Goal: Task Accomplishment & Management: Manage account settings

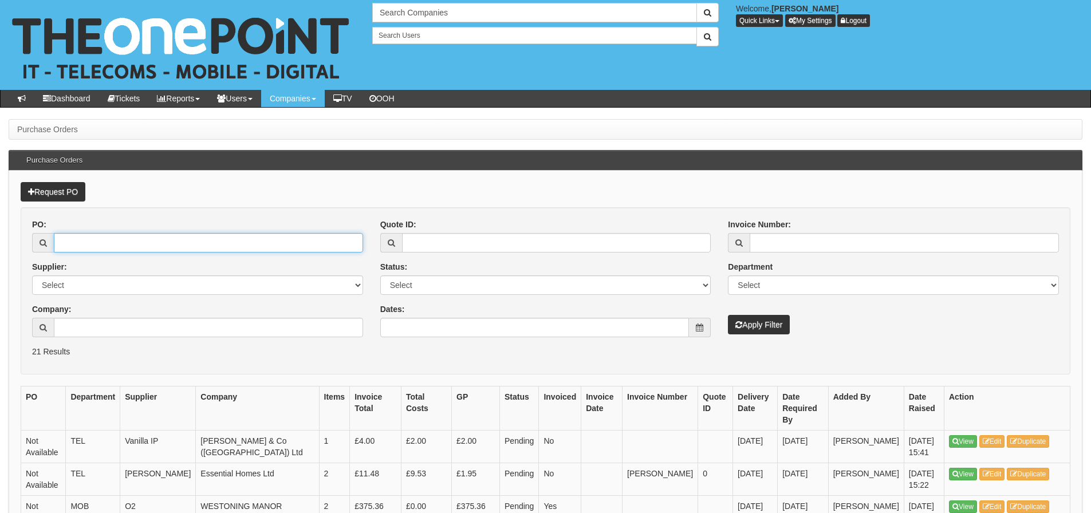
click at [142, 250] on input "PO:" at bounding box center [208, 242] width 309 height 19
type input "19448"
click at [728, 315] on button "Apply Filter" at bounding box center [759, 324] width 62 height 19
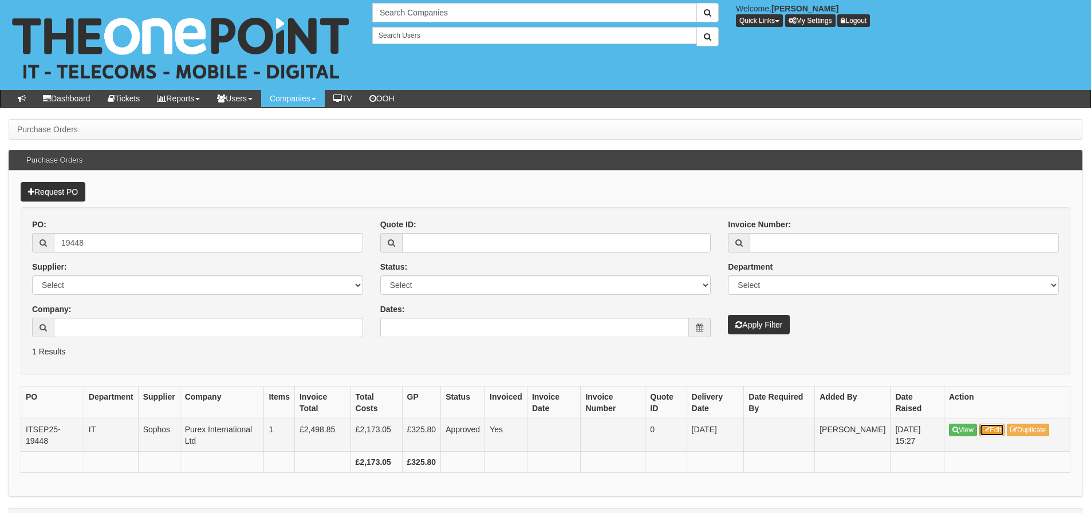
click at [998, 428] on link "Edit" at bounding box center [993, 430] width 26 height 13
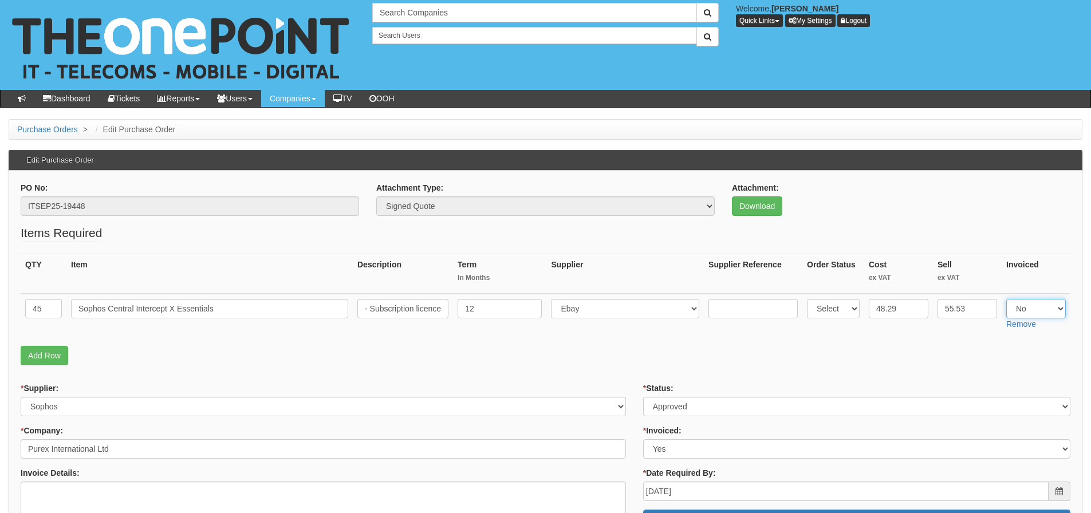
click at [1033, 305] on select "Select Yes No N/A" at bounding box center [1036, 308] width 60 height 19
select select "Yes"
click at [1006, 299] on select "Select Yes No N/A" at bounding box center [1036, 308] width 60 height 19
click at [888, 345] on fieldset "Items Required QTY Item Description Term In Months Supplier Supplier Reference …" at bounding box center [546, 298] width 1050 height 147
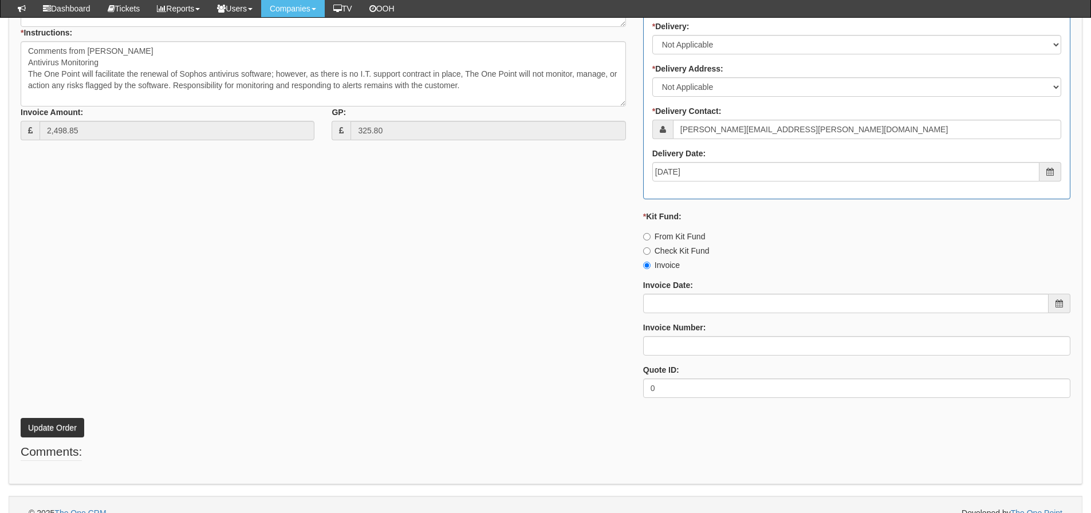
scroll to position [508, 0]
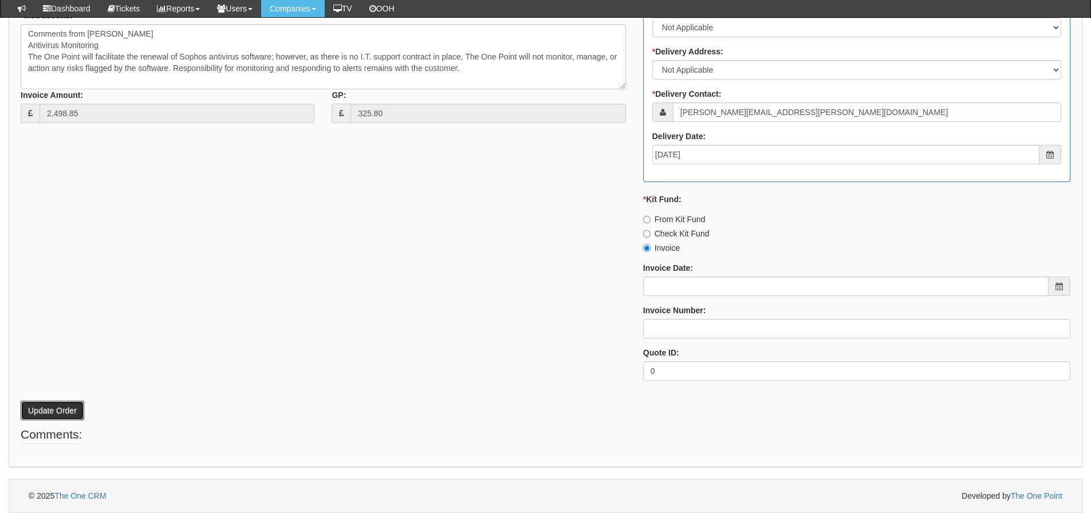
click at [62, 410] on button "Update Order" at bounding box center [53, 410] width 64 height 19
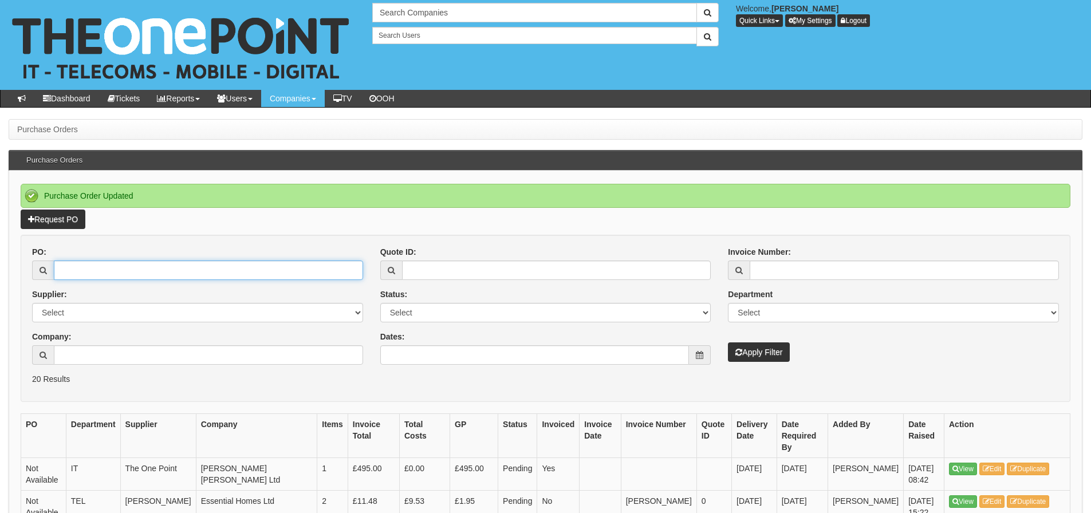
click at [75, 273] on input "PO:" at bounding box center [208, 270] width 309 height 19
type input "19317"
click at [728, 343] on button "Apply Filter" at bounding box center [759, 352] width 62 height 19
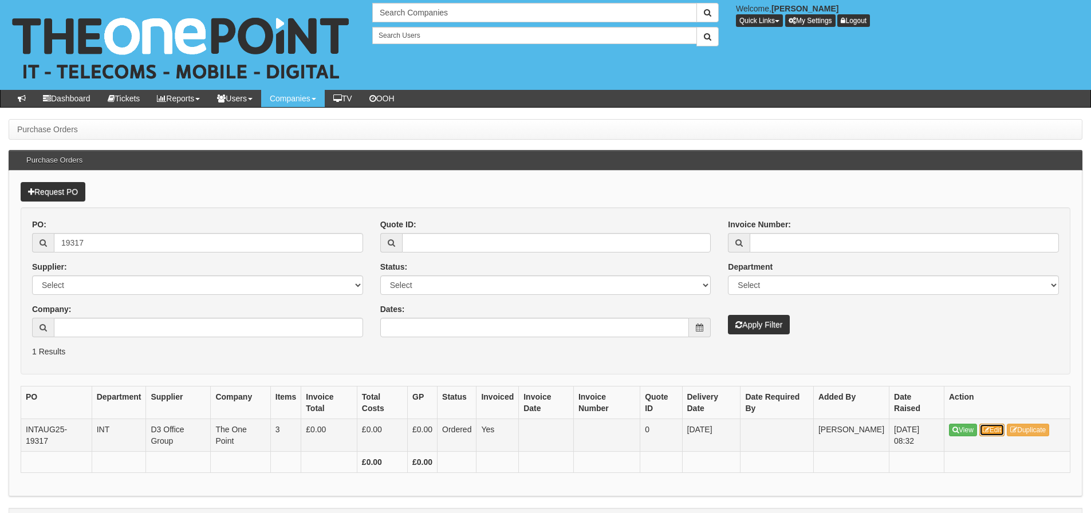
click at [1001, 434] on link "Edit" at bounding box center [993, 430] width 26 height 13
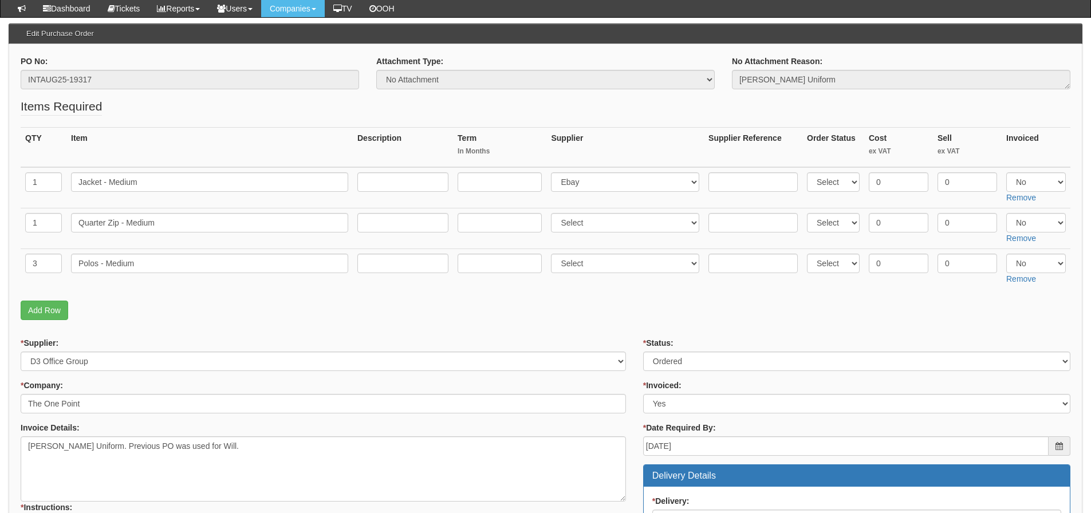
scroll to position [115, 0]
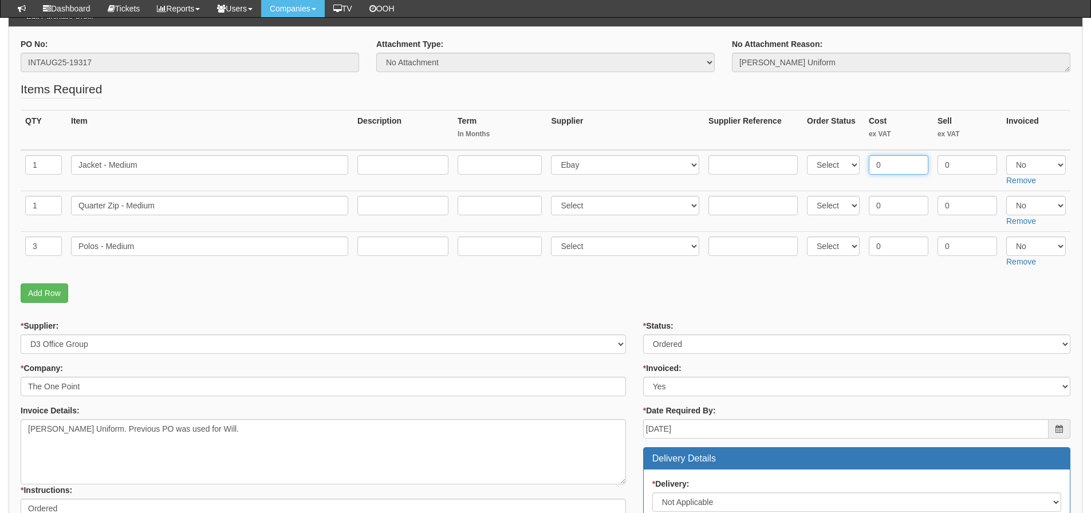
drag, startPoint x: 901, startPoint y: 171, endPoint x: 828, endPoint y: 160, distance: 74.1
click at [829, 179] on tr "1 Jacket - Medium Select 123 REG.co.uk 1Password 3 4Gon AA Jones Electric Ltd A…" at bounding box center [546, 170] width 1050 height 41
type input "14.59"
click at [1036, 168] on select "Select Yes No N/A" at bounding box center [1036, 164] width 60 height 19
select select "Yes"
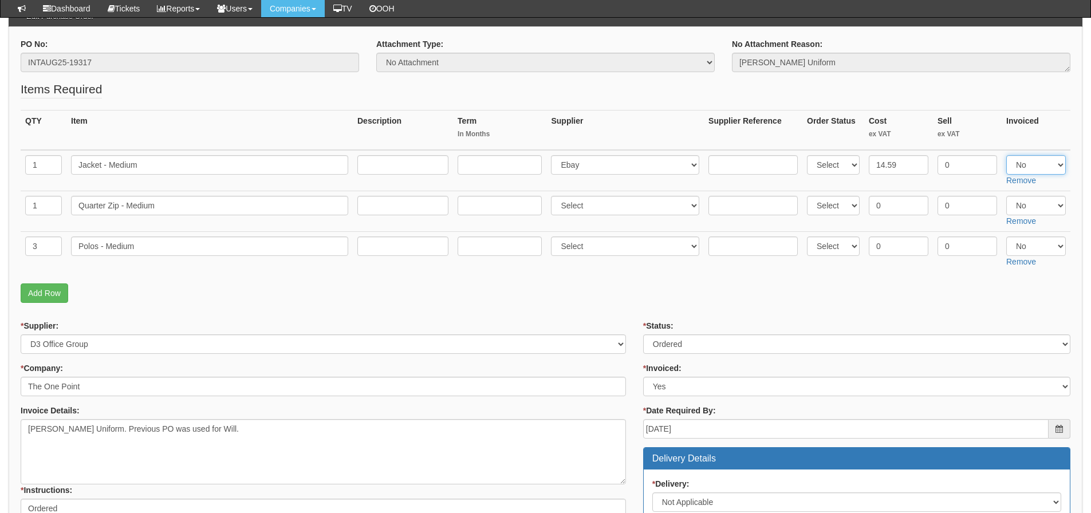
click at [1006, 155] on select "Select Yes No N/A" at bounding box center [1036, 164] width 60 height 19
click at [937, 106] on fieldset "Items Required QTY Item Description Term In Months Supplier Supplier Reference …" at bounding box center [546, 195] width 1050 height 228
drag, startPoint x: 896, startPoint y: 209, endPoint x: 860, endPoint y: 215, distance: 36.7
click at [860, 215] on tr "1 Quarter Zip - Medium Select 123 REG.co.uk 1Password 3 4Gon AA Jones Electric …" at bounding box center [546, 211] width 1050 height 41
type input "16.75"
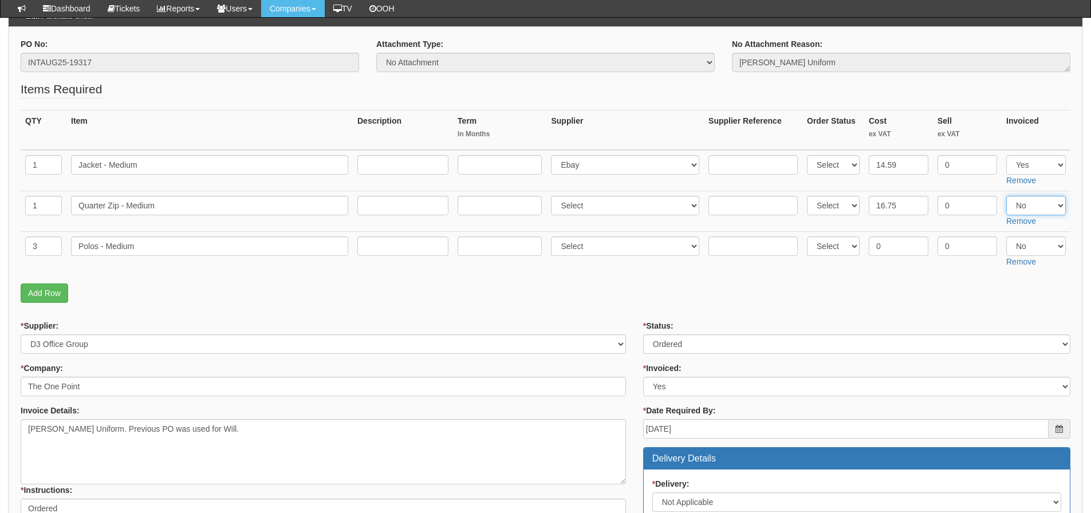
click at [1017, 205] on select "Select Yes No N/A" at bounding box center [1036, 205] width 60 height 19
click at [1006, 196] on select "Select Yes No N/A" at bounding box center [1036, 205] width 60 height 19
click at [1040, 204] on select "Select Yes No N/A" at bounding box center [1036, 205] width 60 height 19
select select "Yes"
click at [1006, 196] on select "Select Yes No N/A" at bounding box center [1036, 205] width 60 height 19
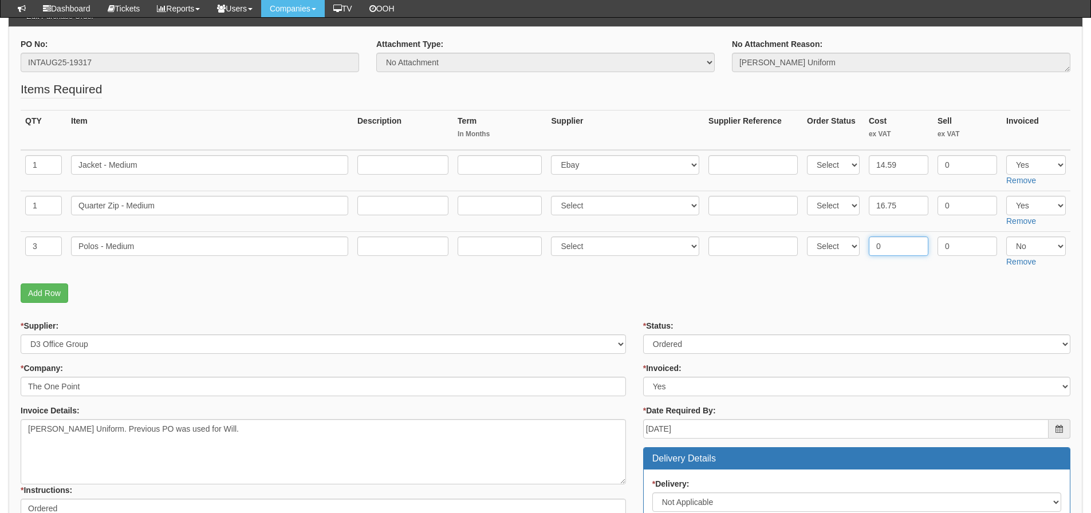
drag, startPoint x: 906, startPoint y: 251, endPoint x: 858, endPoint y: 276, distance: 54.1
click at [858, 276] on fieldset "Items Required QTY Item Description Term In Months Supplier Supplier Reference …" at bounding box center [546, 195] width 1050 height 228
type input "11.20"
click at [1037, 243] on select "Select Yes No N/A" at bounding box center [1036, 246] width 60 height 19
select select "Yes"
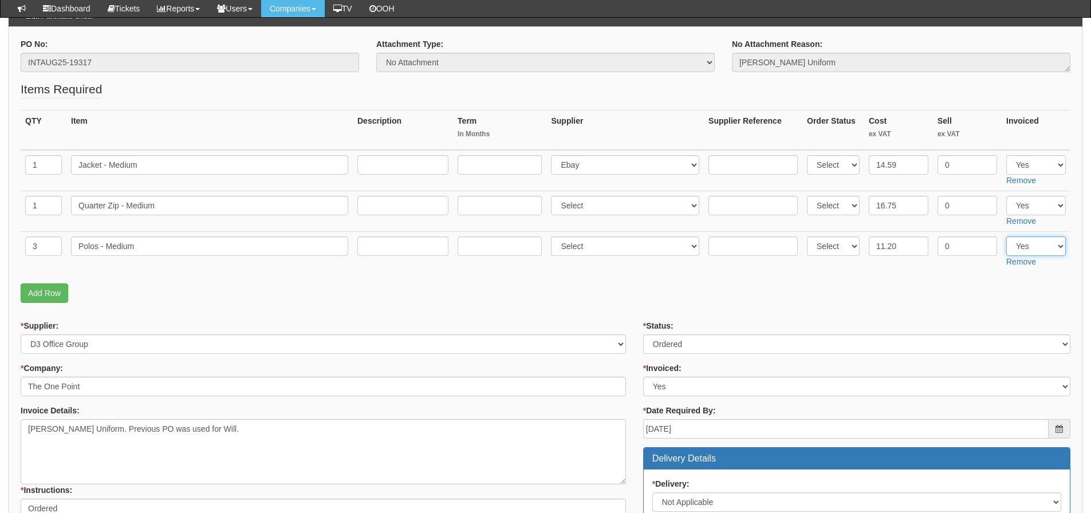
click at [1006, 237] on select "Select Yes No N/A" at bounding box center [1036, 246] width 60 height 19
drag, startPoint x: 817, startPoint y: 295, endPoint x: 796, endPoint y: 286, distance: 23.6
click at [816, 295] on p "Add Row" at bounding box center [546, 293] width 1050 height 19
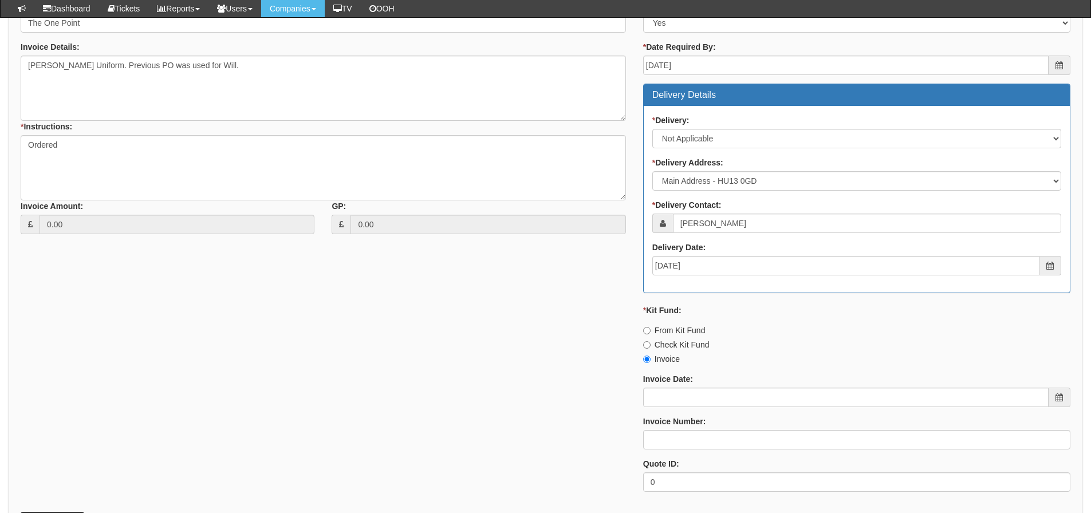
scroll to position [589, 0]
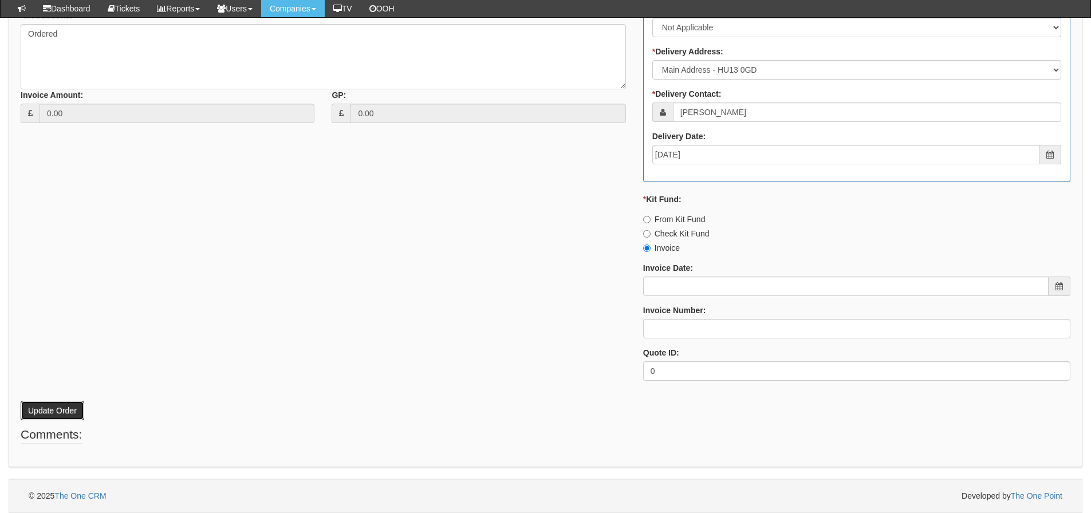
click at [37, 409] on button "Update Order" at bounding box center [53, 410] width 64 height 19
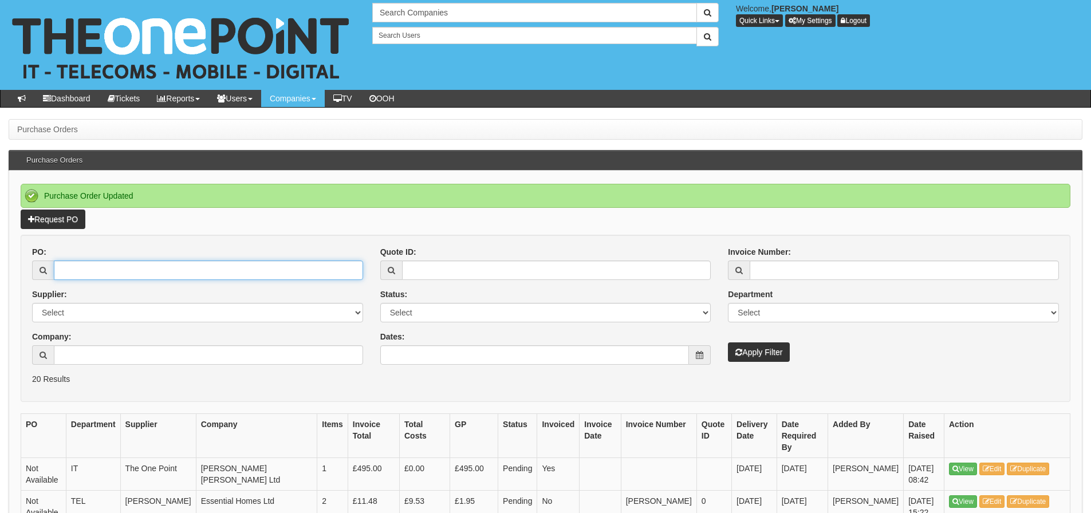
click at [62, 272] on input "PO:" at bounding box center [208, 270] width 309 height 19
type input "19378"
click at [728, 343] on button "Apply Filter" at bounding box center [759, 352] width 62 height 19
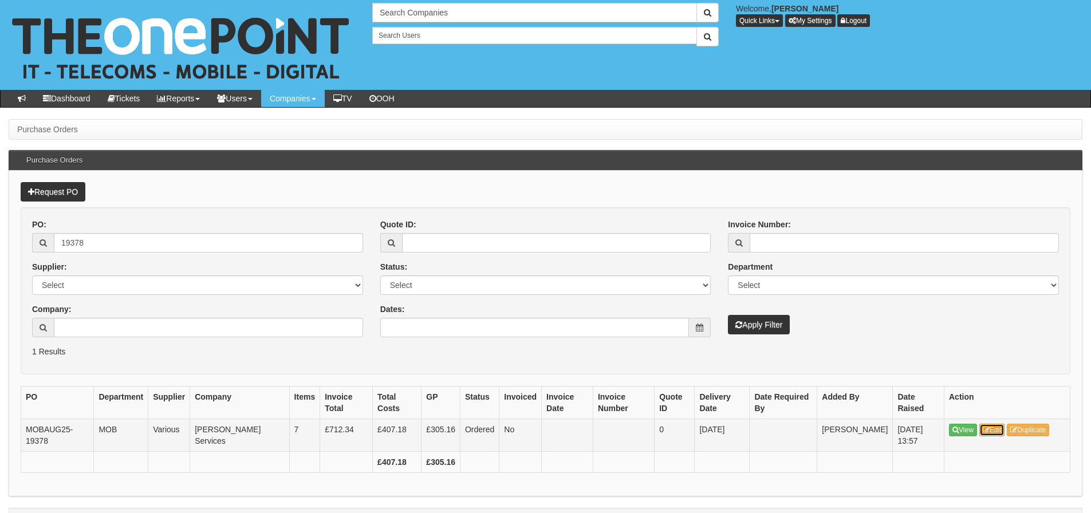
click at [992, 430] on link "Edit" at bounding box center [993, 430] width 26 height 13
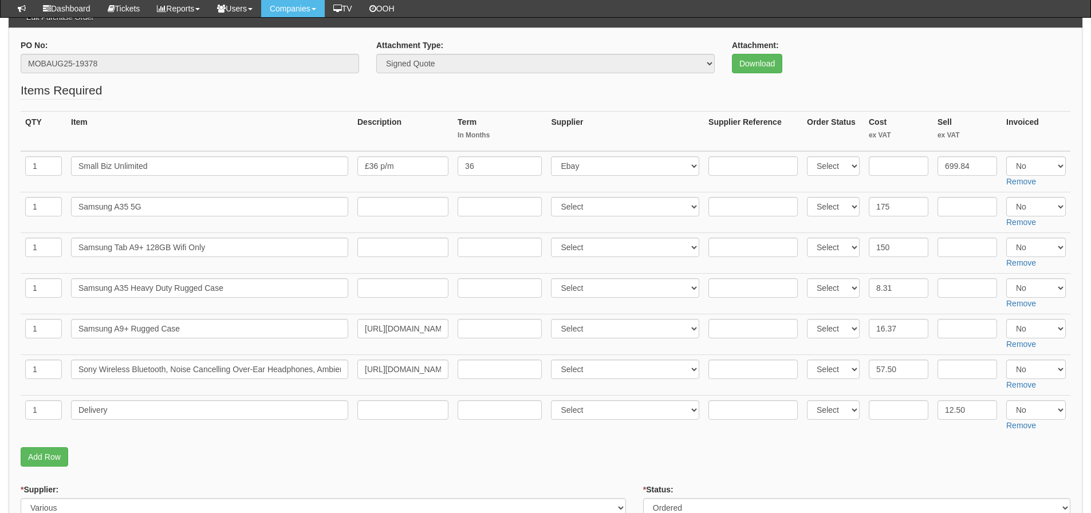
scroll to position [115, 0]
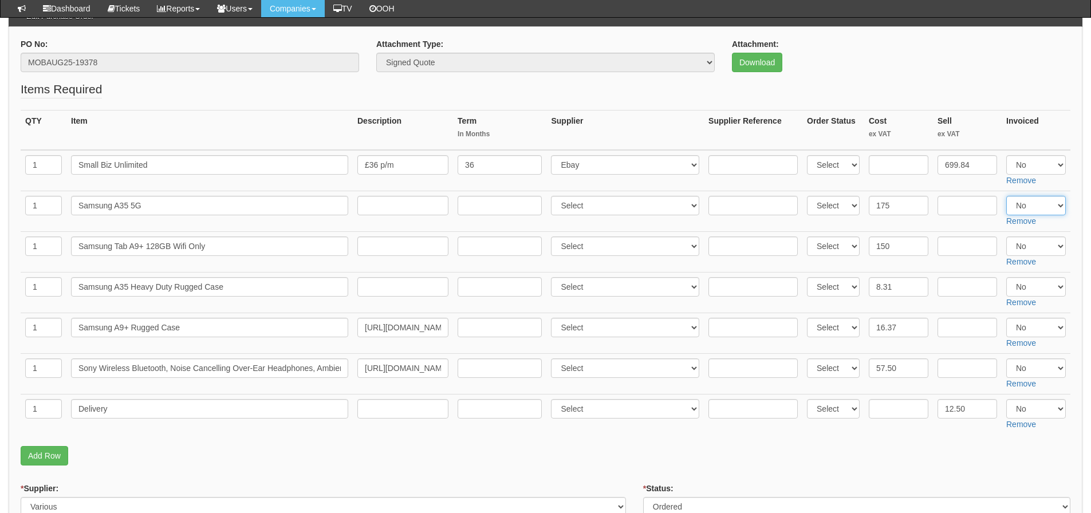
click at [1031, 204] on select "Select Yes No N/A" at bounding box center [1036, 205] width 60 height 19
select select "Yes"
click at [1006, 196] on select "Select Yes No N/A" at bounding box center [1036, 205] width 60 height 19
click at [1029, 242] on select "Select Yes No N/A" at bounding box center [1036, 246] width 60 height 19
select select "Yes"
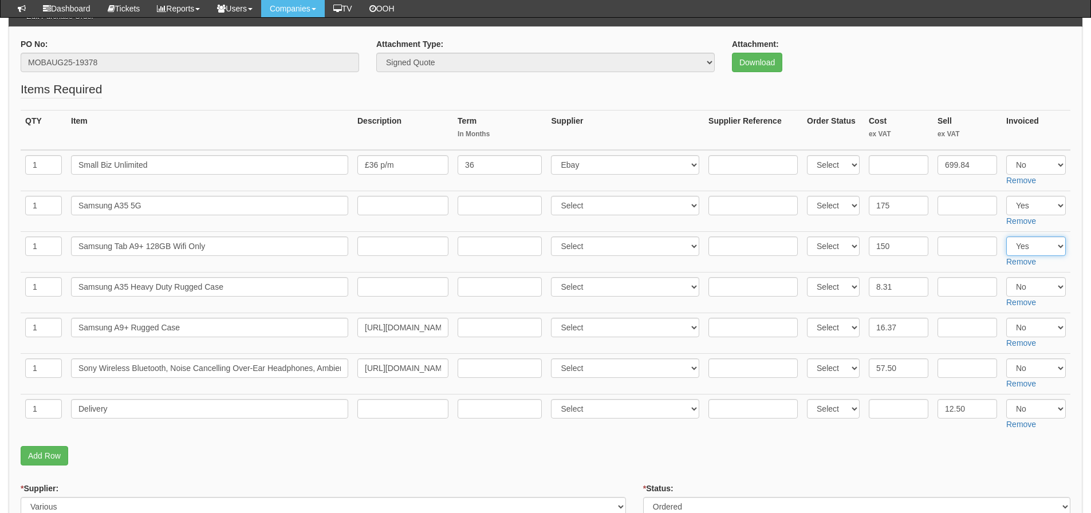
click at [1006, 237] on select "Select Yes No N/A" at bounding box center [1036, 246] width 60 height 19
click at [549, 454] on p "Add Row" at bounding box center [546, 455] width 1050 height 19
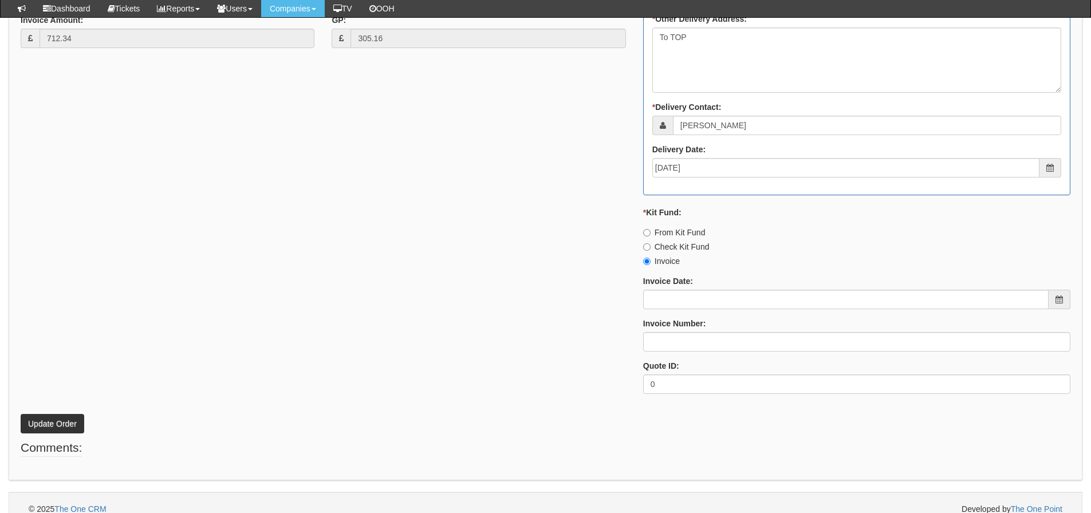
scroll to position [840, 0]
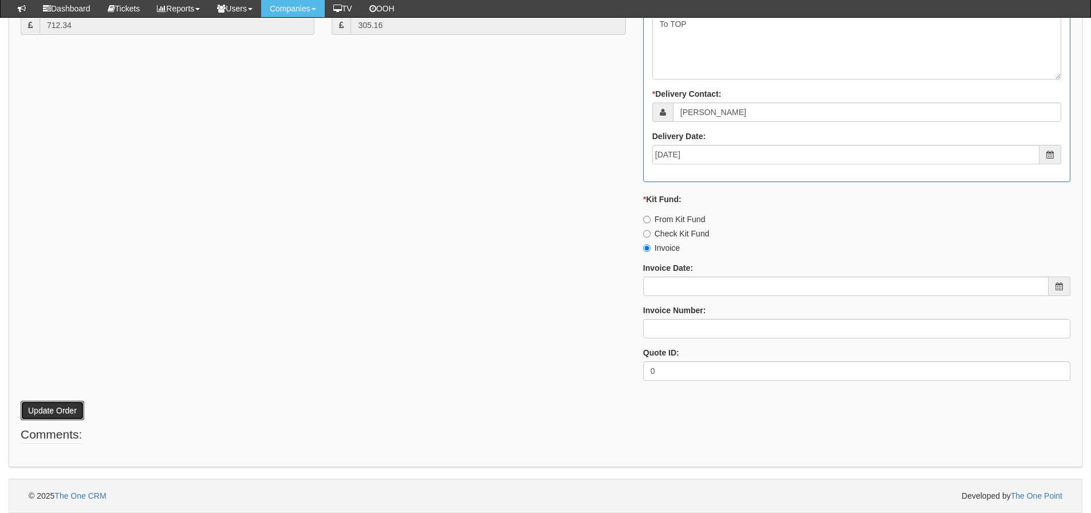
click at [70, 410] on button "Update Order" at bounding box center [53, 410] width 64 height 19
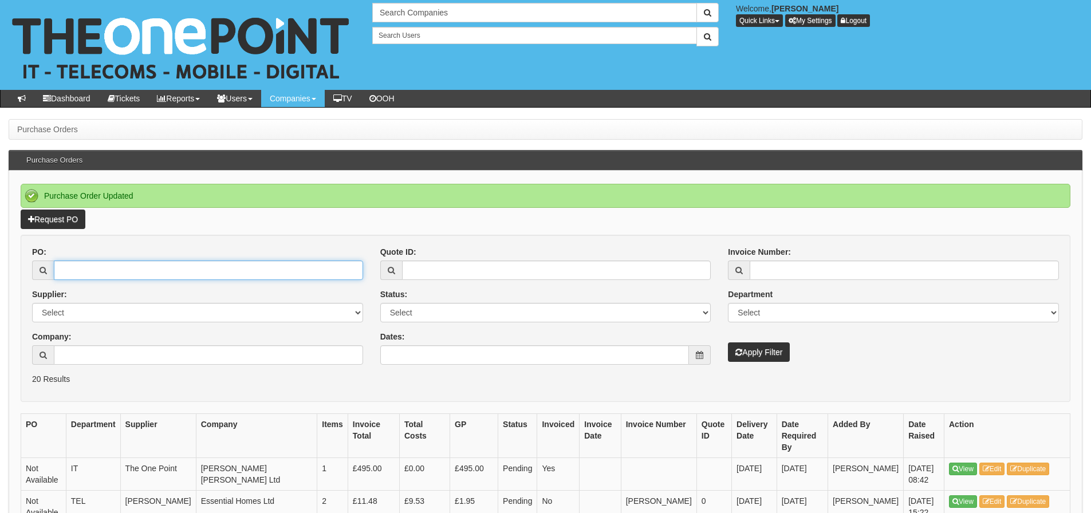
click at [186, 265] on input "PO:" at bounding box center [208, 270] width 309 height 19
type input "19464"
click at [728, 343] on button "Apply Filter" at bounding box center [759, 352] width 62 height 19
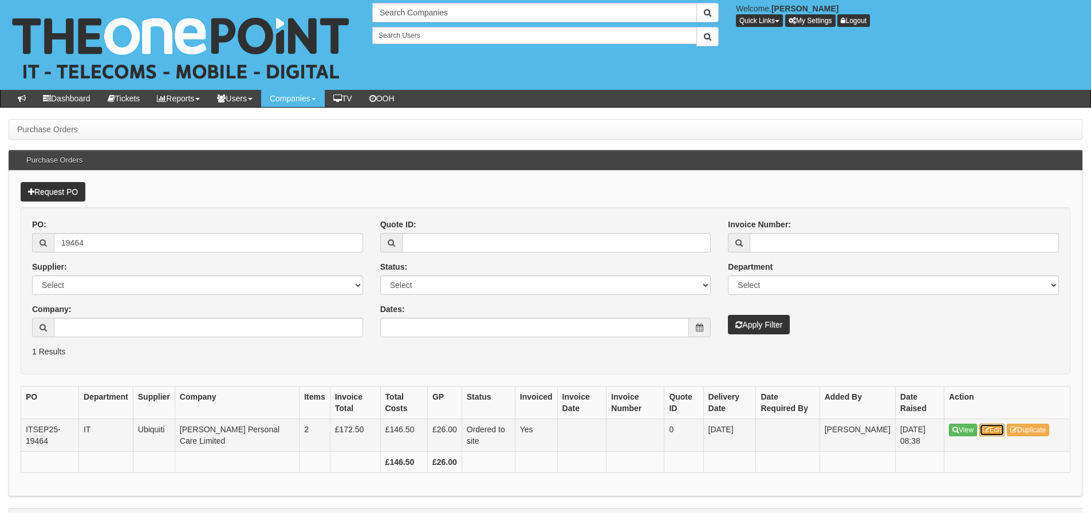
click at [996, 429] on link "Edit" at bounding box center [993, 430] width 26 height 13
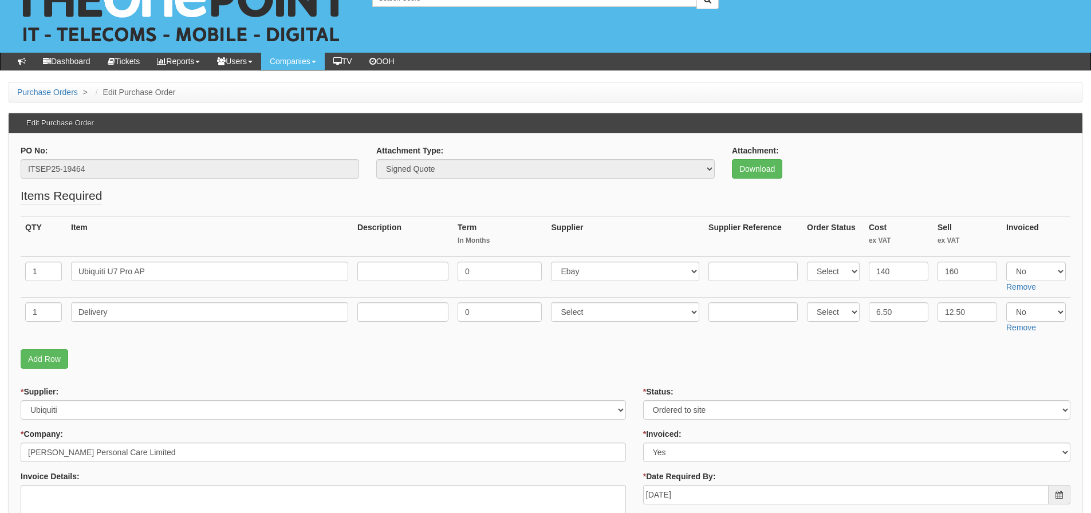
scroll to position [57, 0]
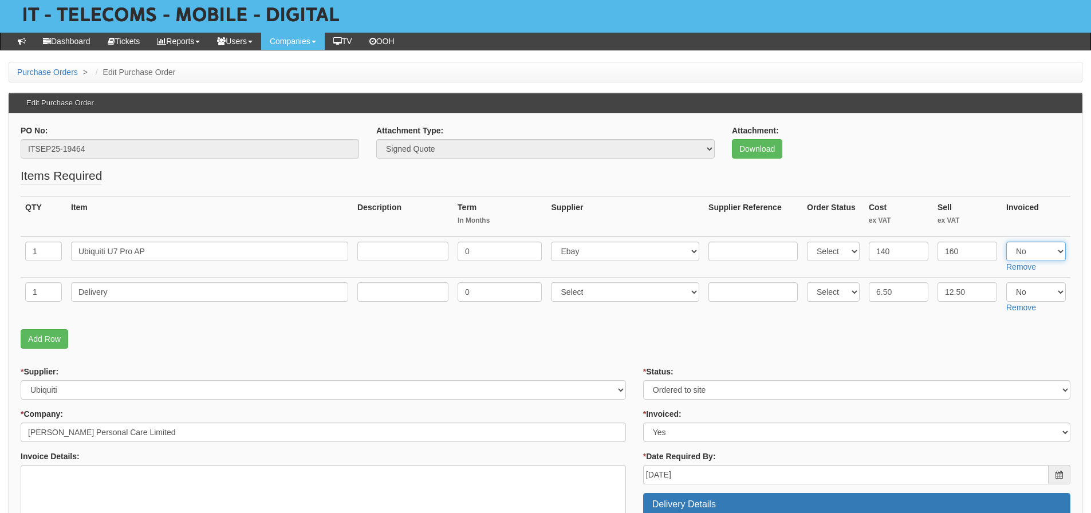
click at [1041, 248] on select "Select Yes No N/A" at bounding box center [1036, 251] width 60 height 19
select select "Yes"
click at [1006, 242] on select "Select Yes No N/A" at bounding box center [1036, 251] width 60 height 19
drag, startPoint x: 1031, startPoint y: 292, endPoint x: 1027, endPoint y: 300, distance: 9.5
click at [1028, 300] on select "Select Yes No N/A" at bounding box center [1036, 291] width 60 height 19
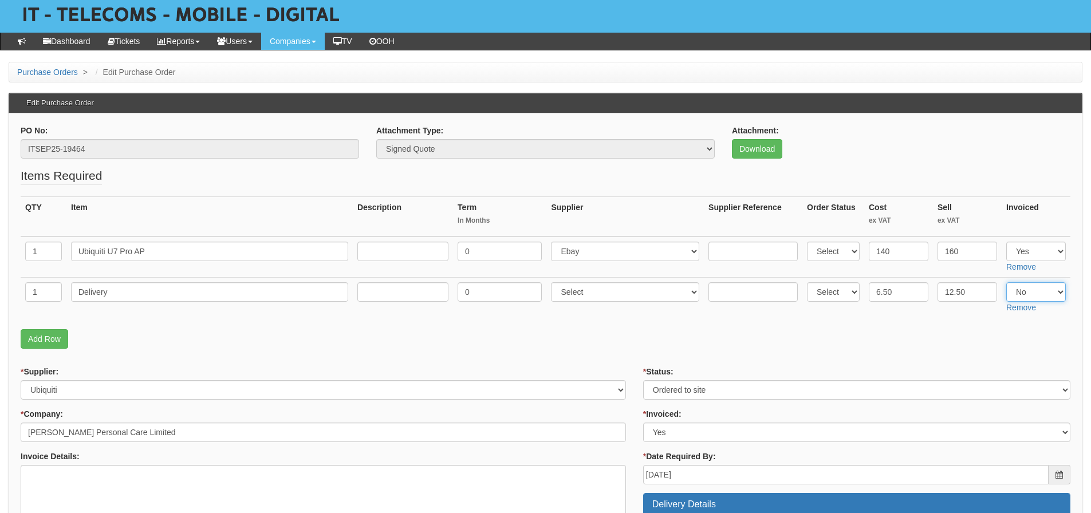
select select "Yes"
click at [1006, 282] on select "Select Yes No N/A" at bounding box center [1036, 291] width 60 height 19
click at [757, 323] on fieldset "Items Required QTY Item Description Term In Months Supplier Supplier Reference …" at bounding box center [546, 260] width 1050 height 187
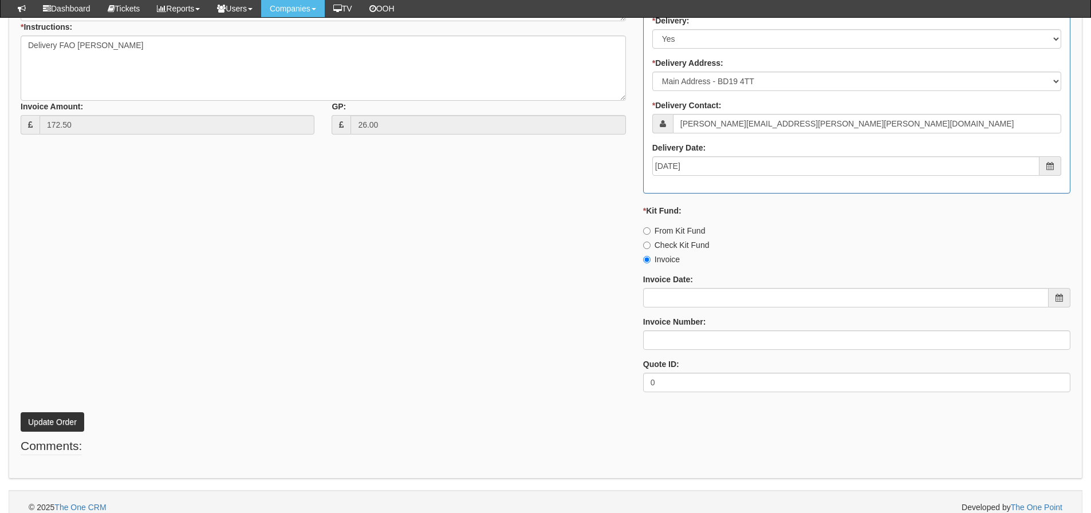
scroll to position [549, 0]
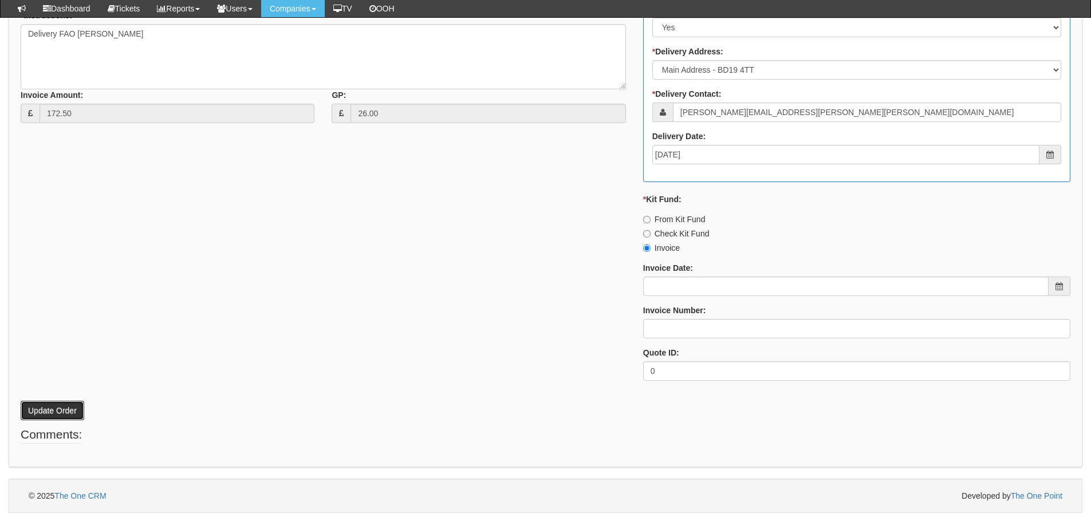
click at [34, 415] on button "Update Order" at bounding box center [53, 410] width 64 height 19
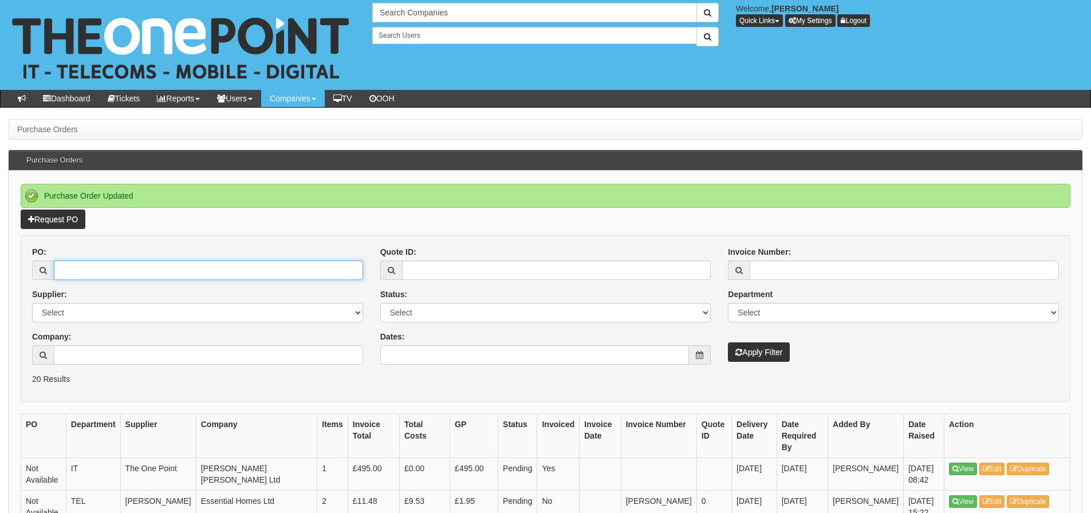
click at [213, 268] on input "PO:" at bounding box center [208, 270] width 309 height 19
type input "19461"
click at [728, 343] on button "Apply Filter" at bounding box center [759, 352] width 62 height 19
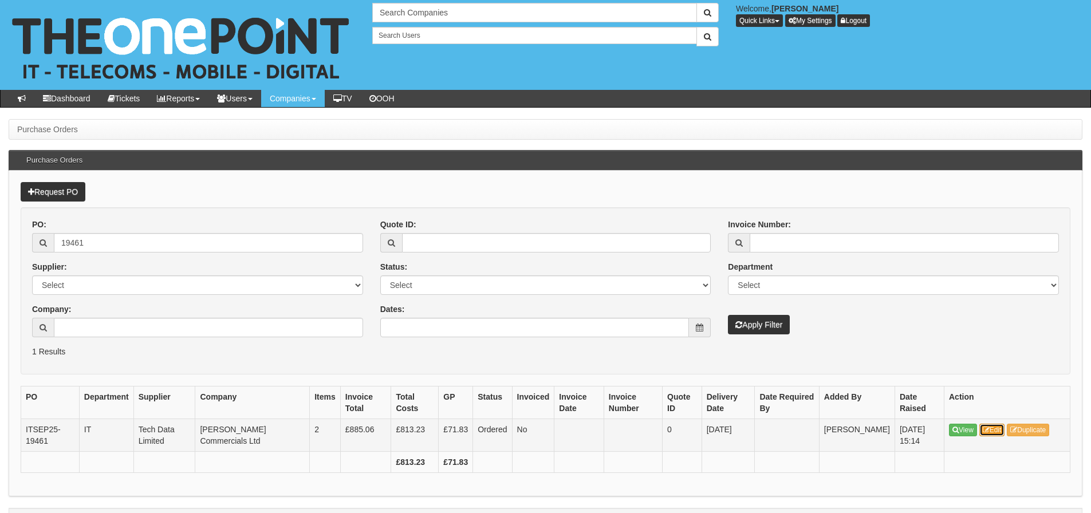
click at [999, 427] on link "Edit" at bounding box center [993, 430] width 26 height 13
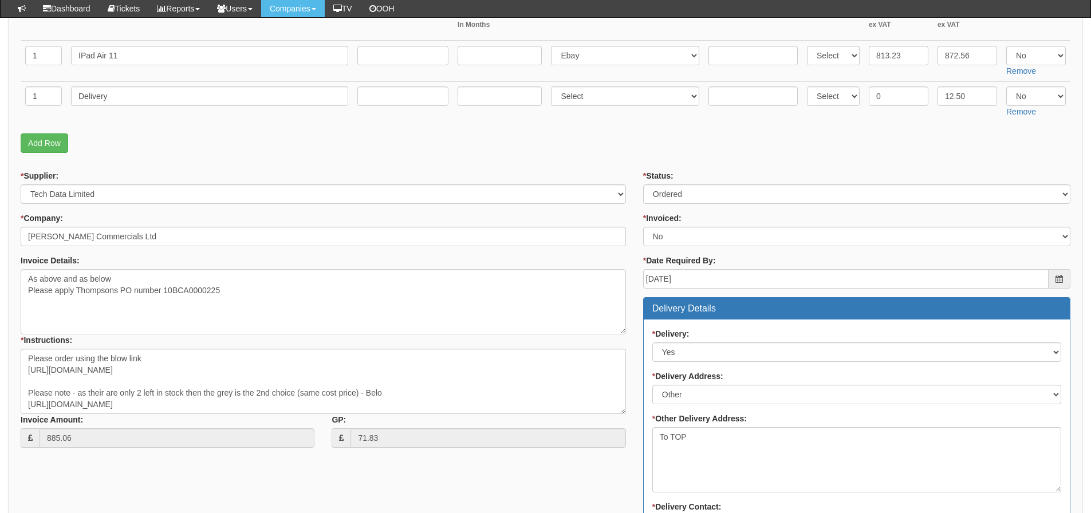
scroll to position [57, 0]
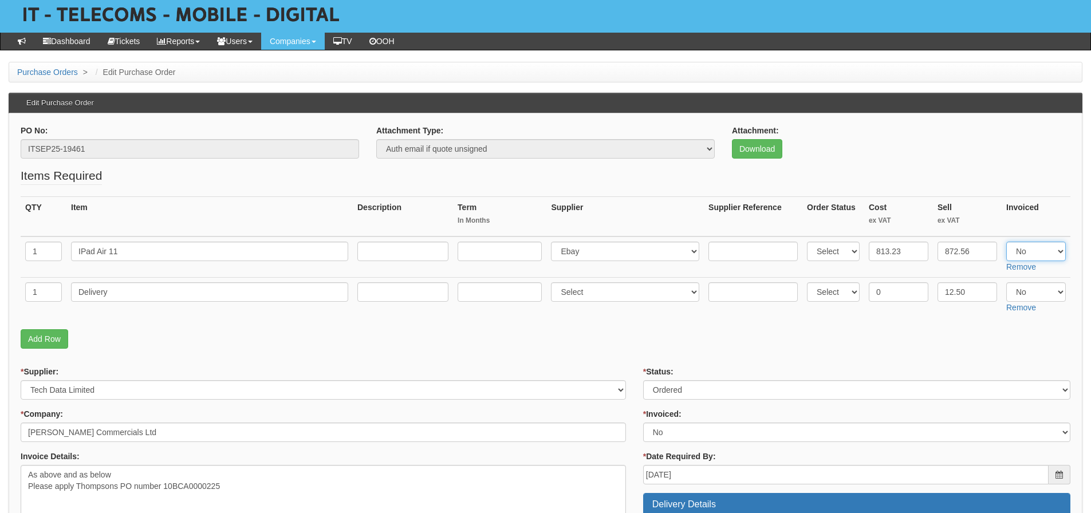
click at [1045, 251] on select "Select Yes No N/A" at bounding box center [1036, 251] width 60 height 19
select select "Yes"
click at [1006, 242] on select "Select Yes No N/A" at bounding box center [1036, 251] width 60 height 19
click at [1034, 293] on select "Select Yes No N/A" at bounding box center [1036, 291] width 60 height 19
select select "Yes"
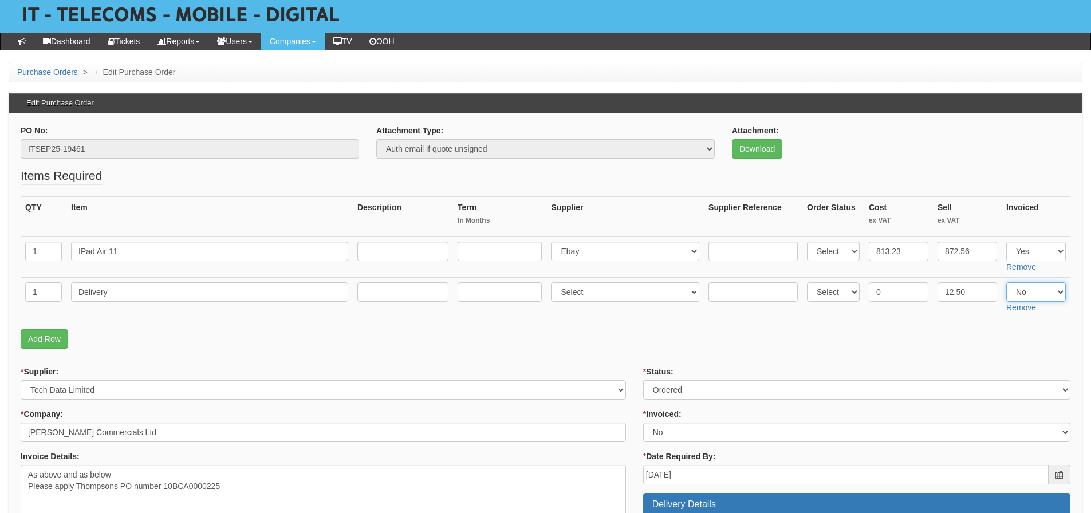
click at [1006, 282] on select "Select Yes No N/A" at bounding box center [1036, 291] width 60 height 19
click at [584, 329] on p "Add Row" at bounding box center [546, 338] width 1050 height 19
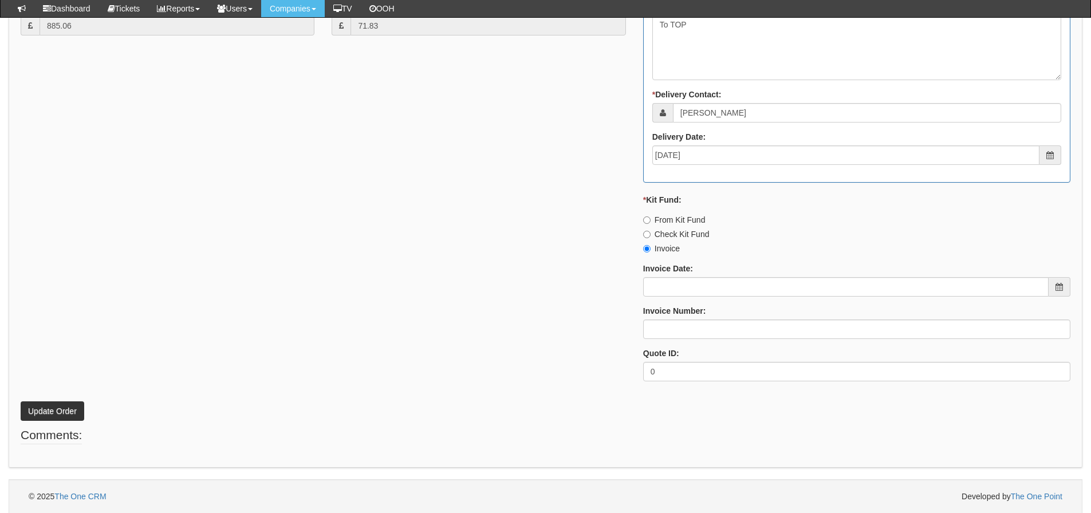
scroll to position [637, 0]
click at [61, 406] on button "Update Order" at bounding box center [53, 410] width 64 height 19
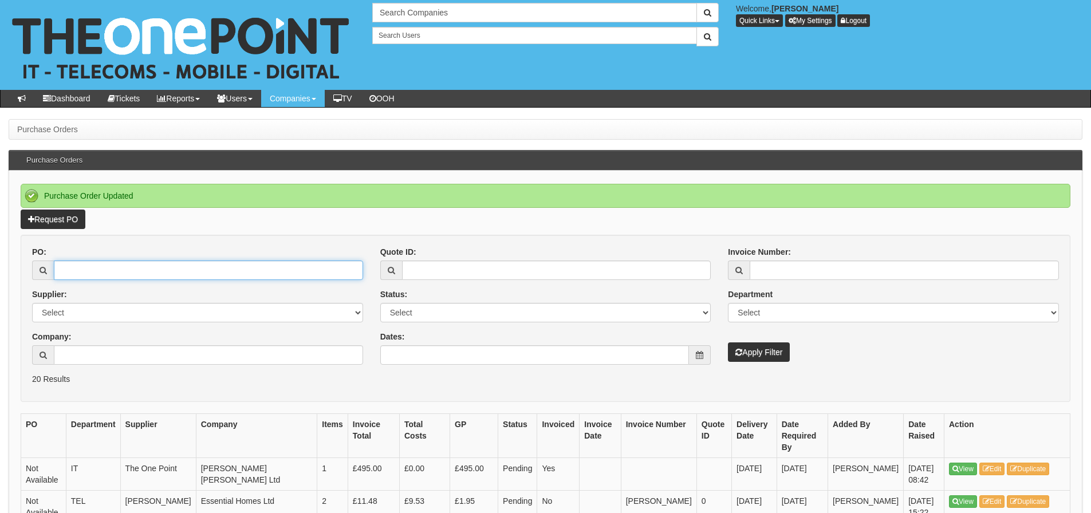
click at [221, 272] on input "PO:" at bounding box center [208, 270] width 309 height 19
type input "19372"
click at [728, 343] on button "Apply Filter" at bounding box center [759, 352] width 62 height 19
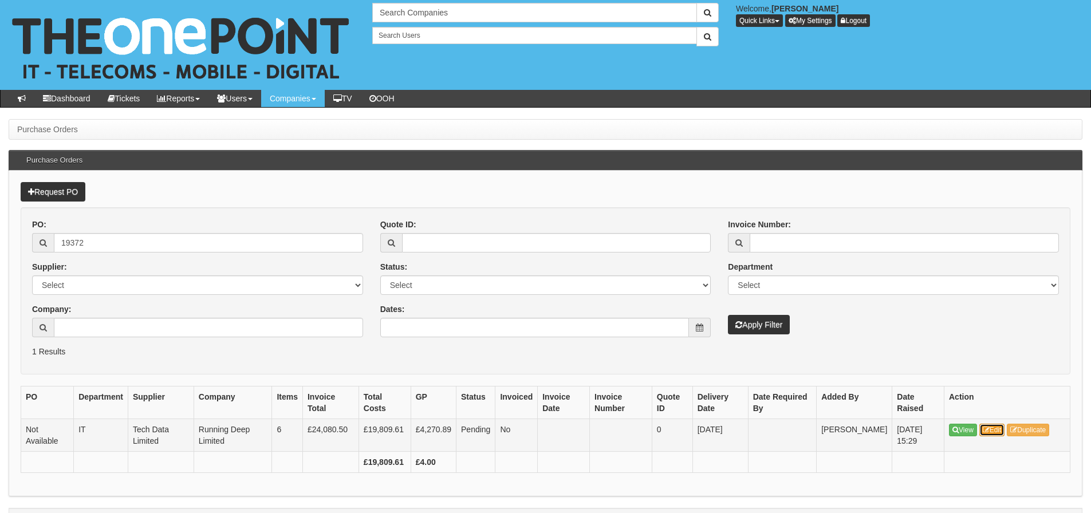
click at [998, 428] on link "Edit" at bounding box center [993, 430] width 26 height 13
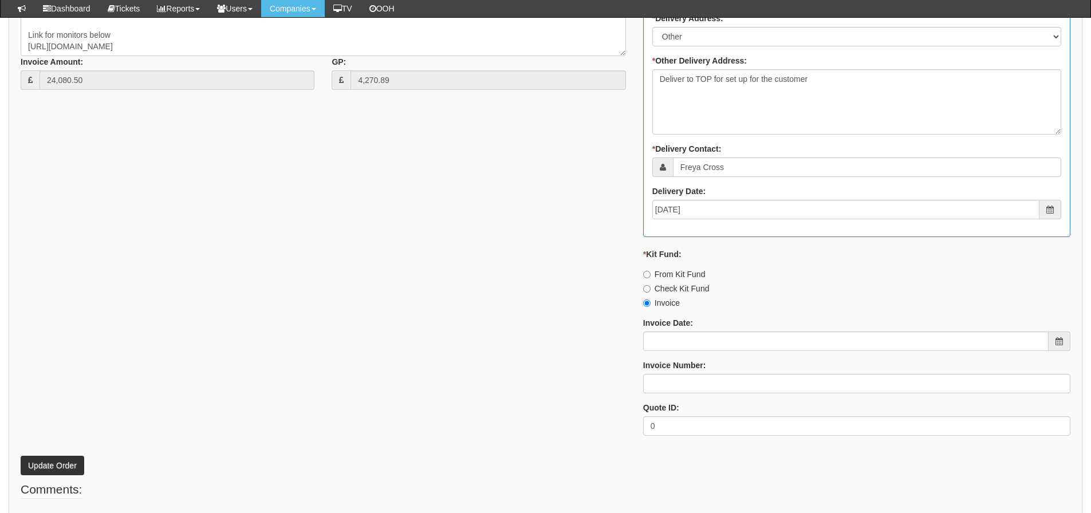
scroll to position [800, 0]
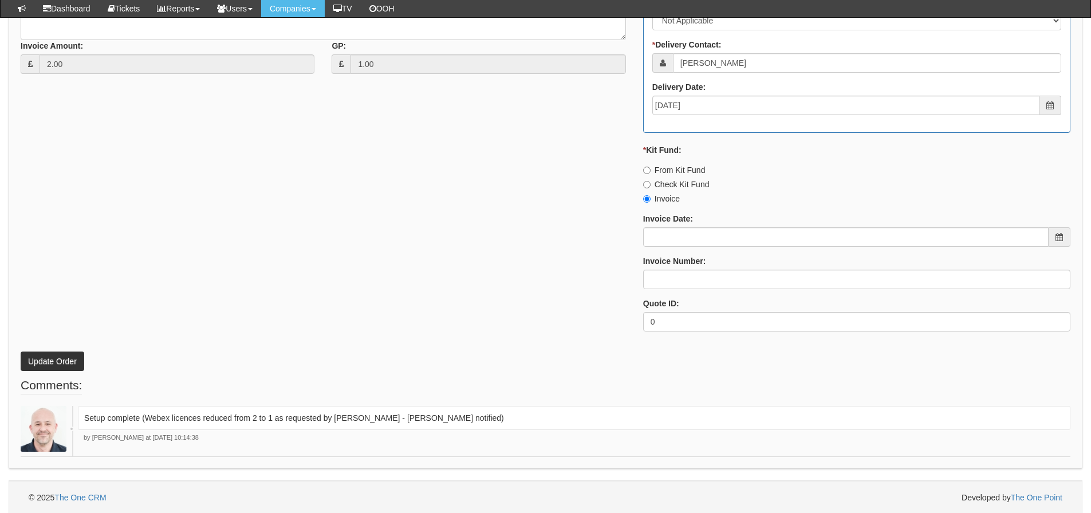
scroll to position [559, 0]
click at [656, 280] on input "Invoice Number:" at bounding box center [856, 277] width 427 height 19
type input "Vanilla"
click at [423, 273] on div "* Supplier: Select 123 REG.co.uk 1Password 3 4Gon AA Jones Electric Ltd Abzorb …" at bounding box center [545, 66] width 1067 height 545
click at [74, 357] on button "Update Order" at bounding box center [53, 359] width 64 height 19
